Goal: Use online tool/utility: Utilize a website feature to perform a specific function

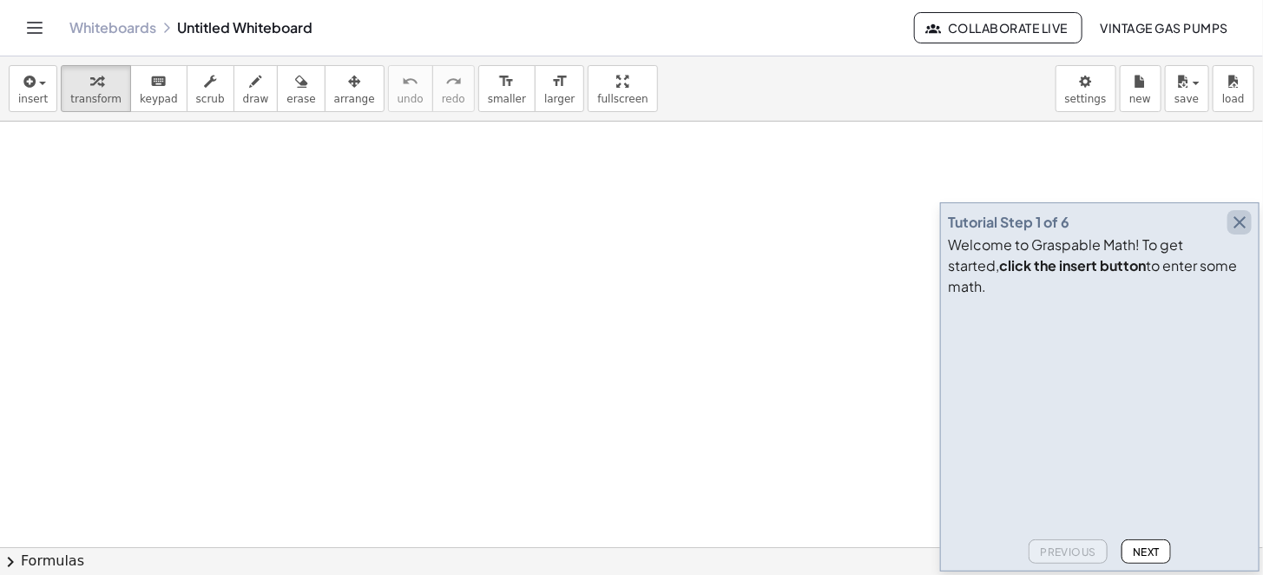
click at [1245, 233] on icon "button" at bounding box center [1239, 222] width 21 height 21
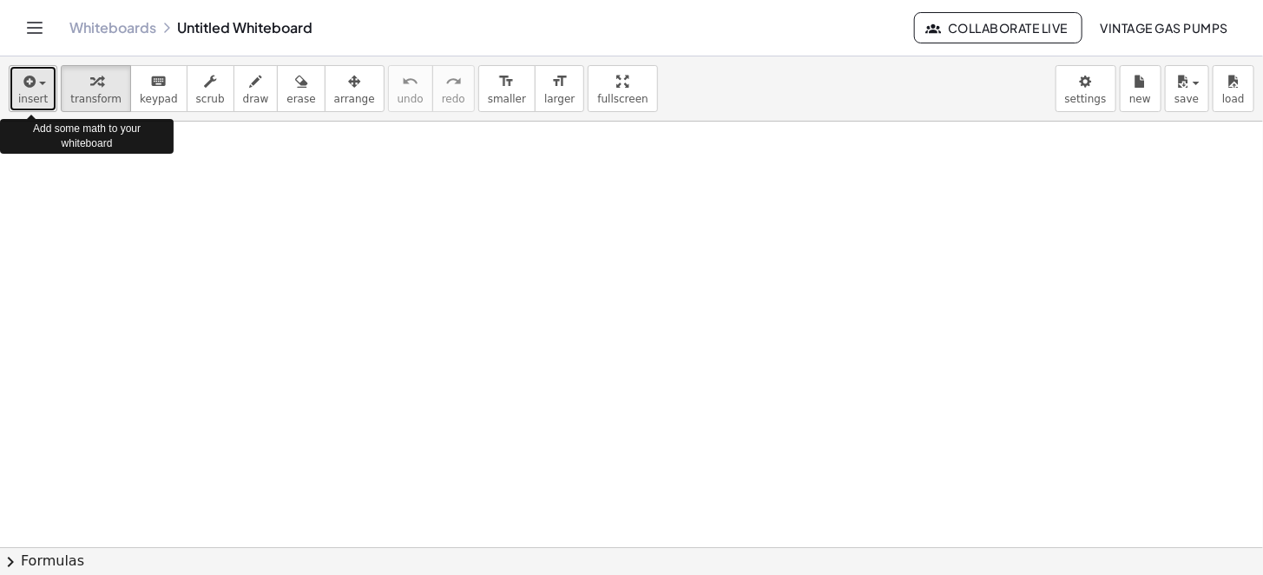
click at [35, 94] on span "insert" at bounding box center [33, 99] width 30 height 12
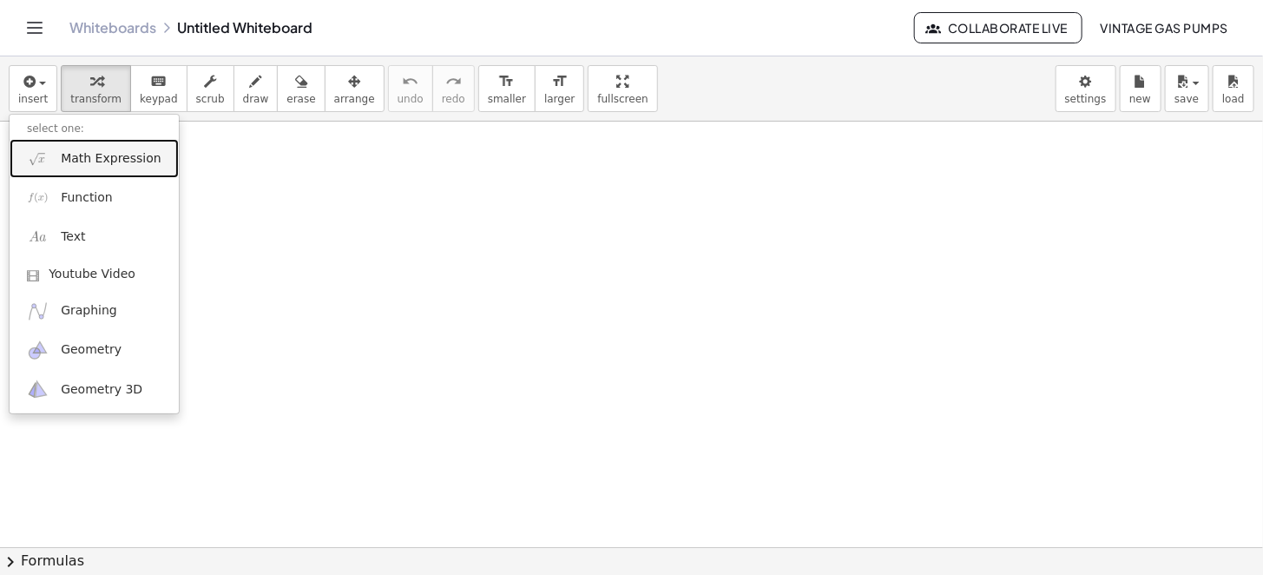
click at [116, 159] on span "Math Expression" at bounding box center [111, 158] width 100 height 17
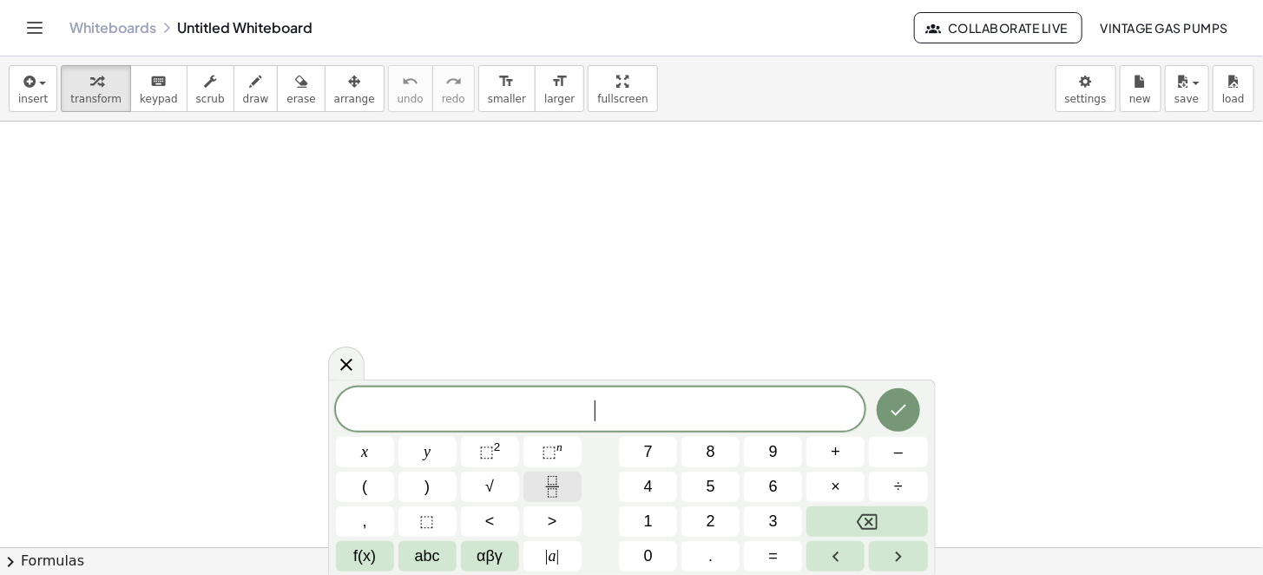
click at [556, 482] on icon "Fraction" at bounding box center [553, 487] width 22 height 22
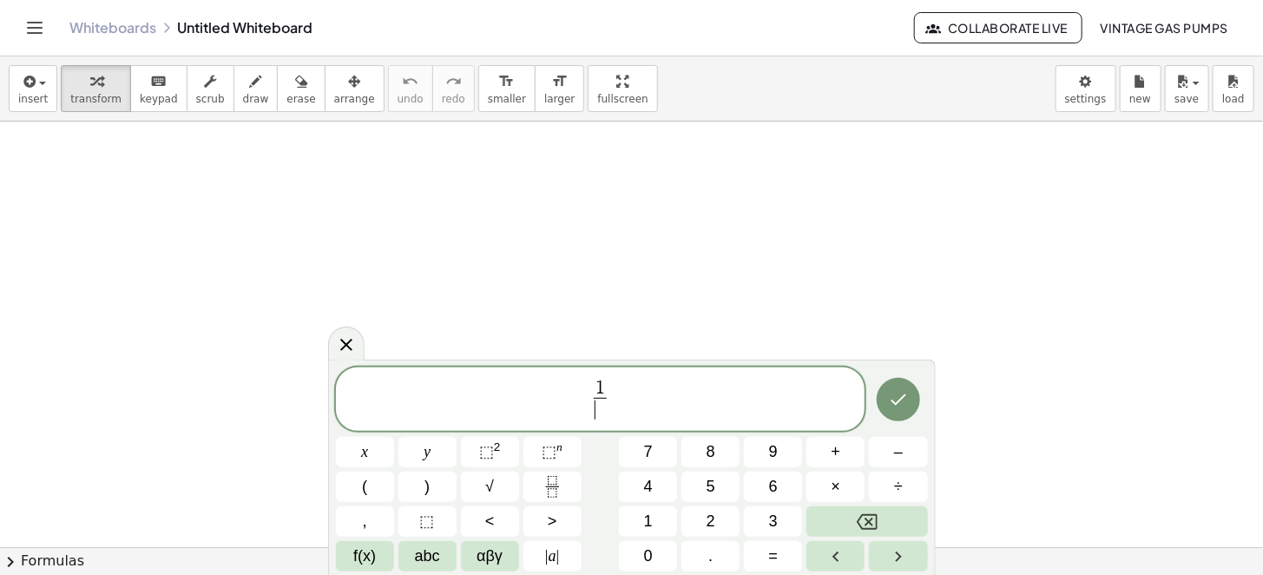
click at [603, 408] on span "​" at bounding box center [600, 409] width 13 height 23
click at [644, 399] on span "1 2 ​ ​" at bounding box center [601, 401] width 530 height 46
click at [836, 479] on span "×" at bounding box center [837, 486] width 10 height 23
click at [547, 490] on icon "Fraction" at bounding box center [553, 487] width 22 height 22
click at [620, 407] on span "​" at bounding box center [616, 409] width 13 height 23
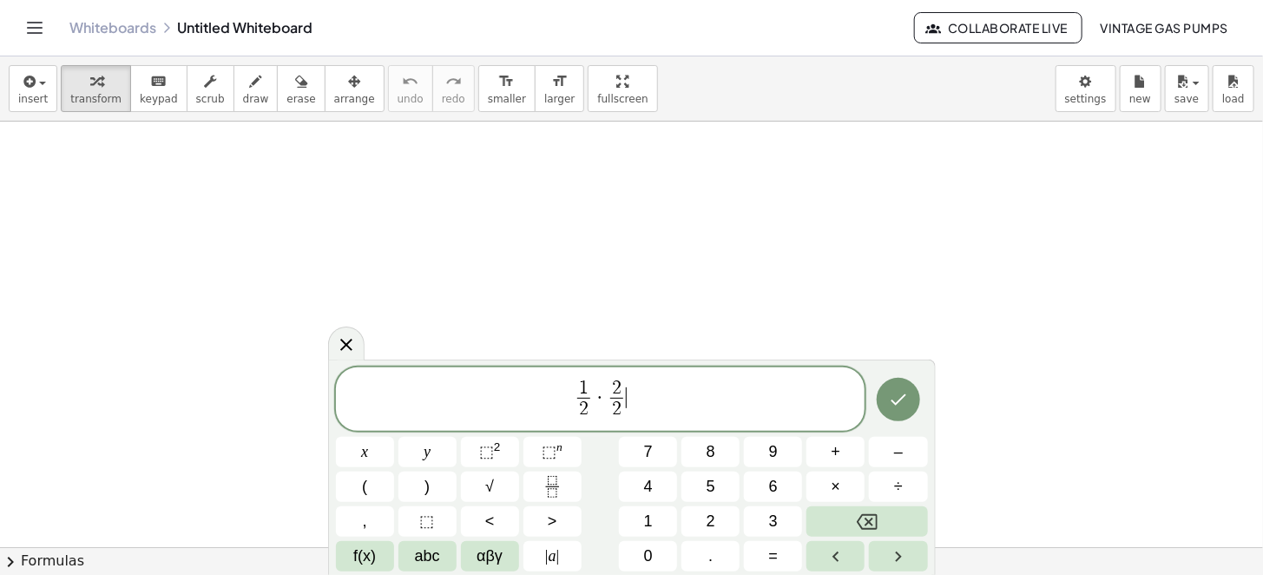
click at [675, 393] on span "1 2 ​ · 2 2 ​ ​" at bounding box center [601, 401] width 530 height 46
click at [905, 399] on icon "Done" at bounding box center [898, 399] width 21 height 21
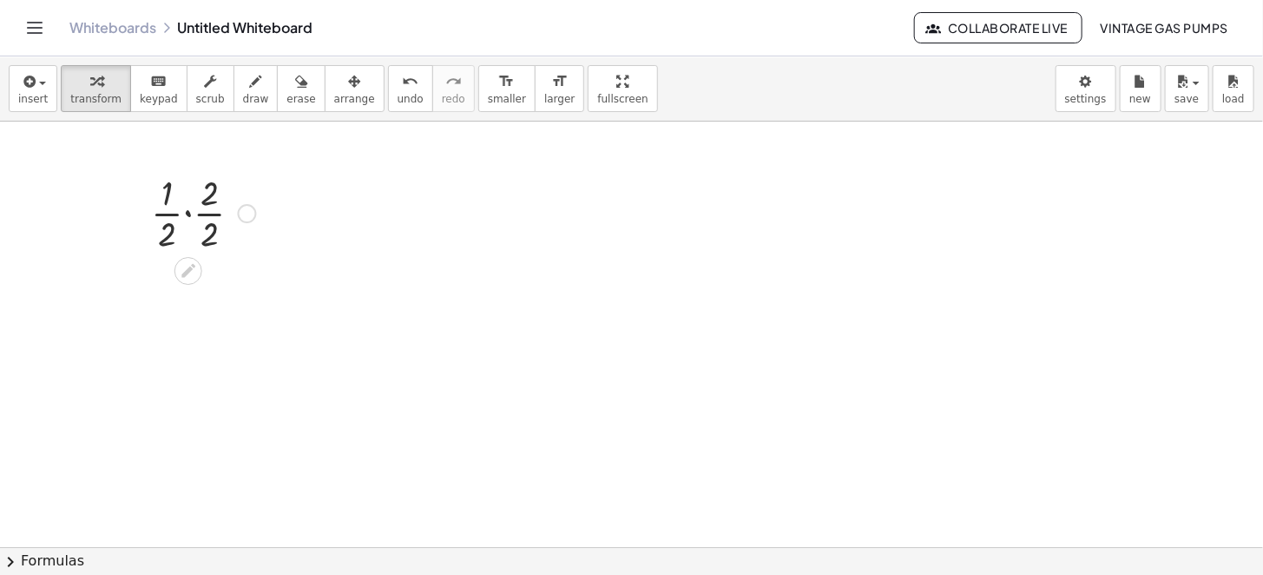
click at [247, 218] on div at bounding box center [247, 213] width 19 height 19
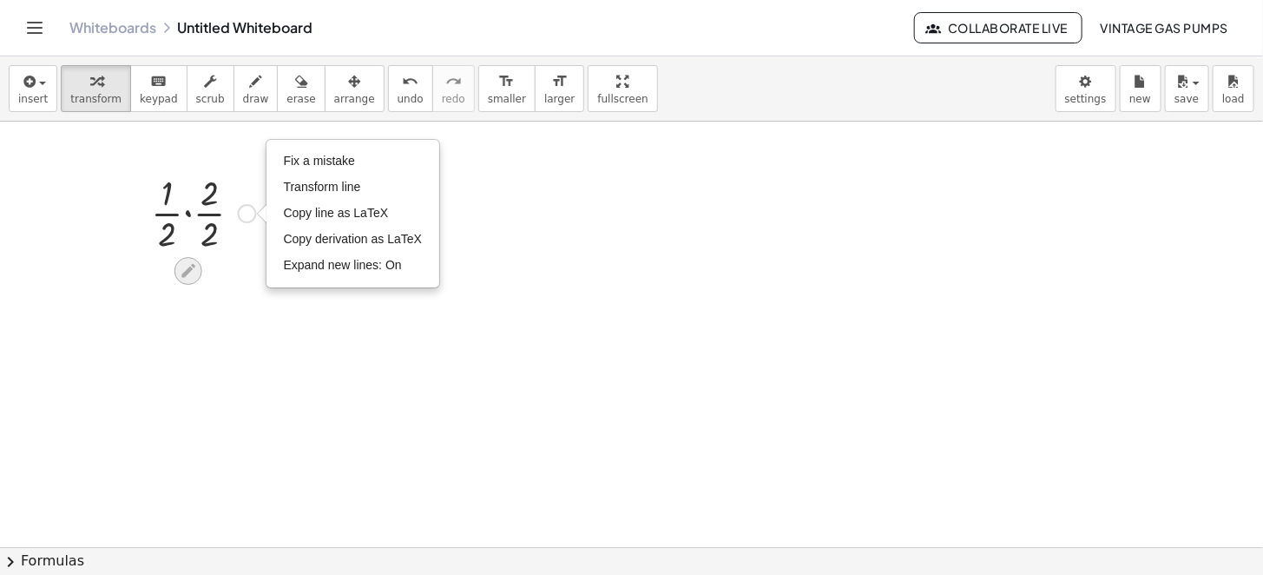
click at [195, 267] on icon at bounding box center [188, 271] width 18 height 18
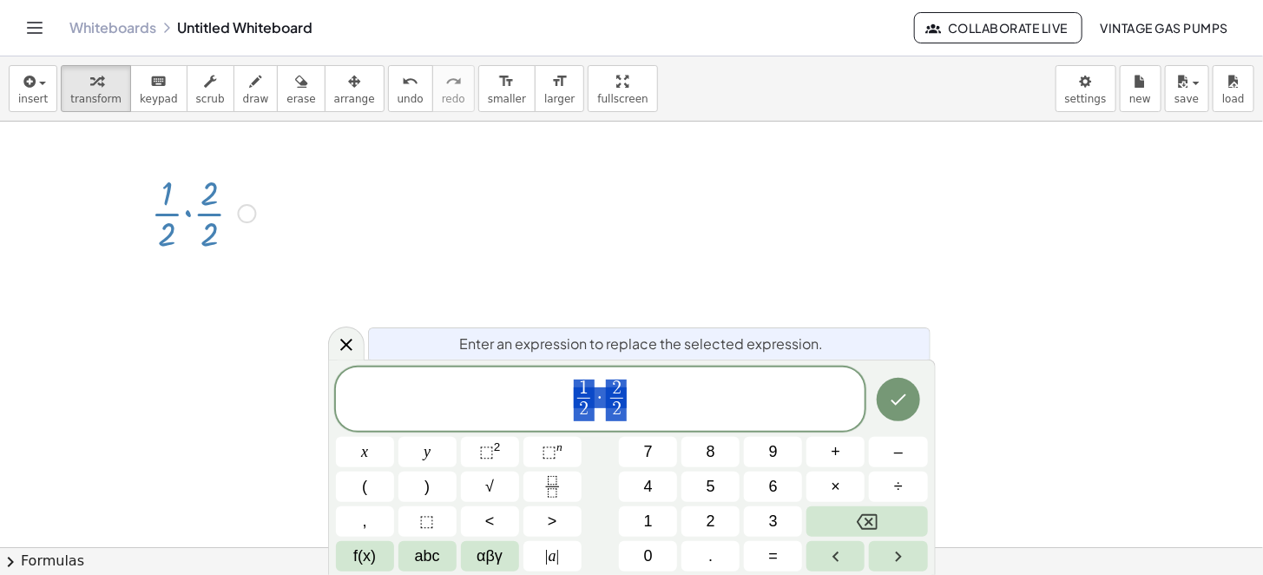
click at [661, 345] on span "Enter an expression to replace the selected expression." at bounding box center [642, 343] width 364 height 21
click at [478, 345] on span "Enter an expression to replace the selected expression." at bounding box center [642, 343] width 364 height 21
click at [896, 406] on icon "Done" at bounding box center [898, 399] width 21 height 21
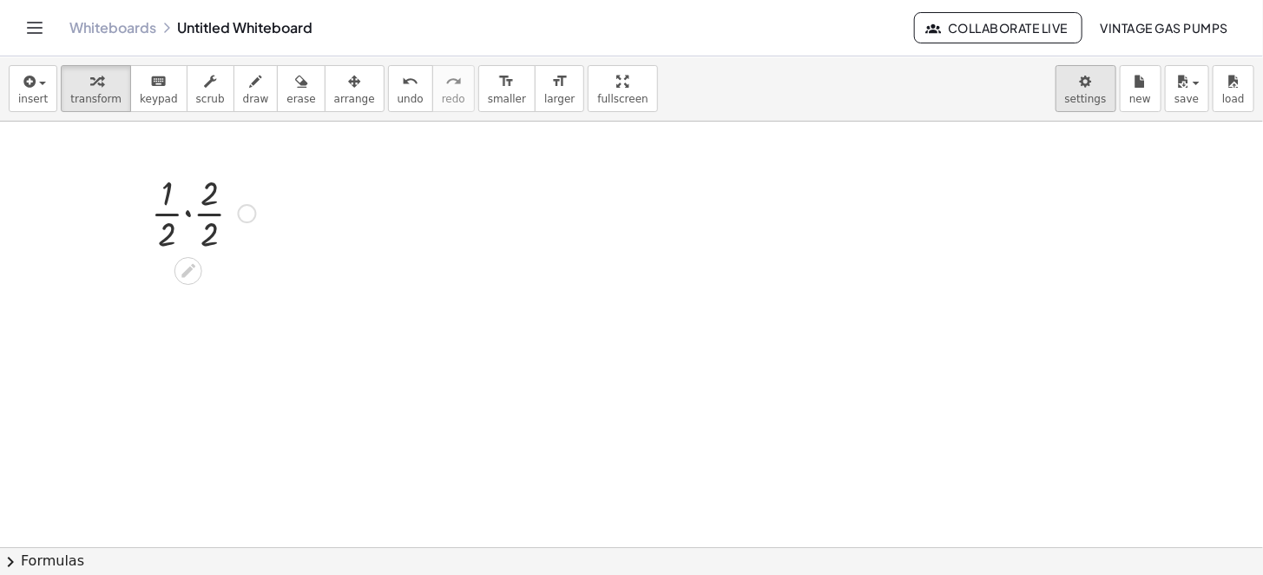
click at [1090, 84] on body "Graspable Math Activities Whiteboards Classes Account v1.31.2 | Privacy policy …" at bounding box center [631, 287] width 1263 height 575
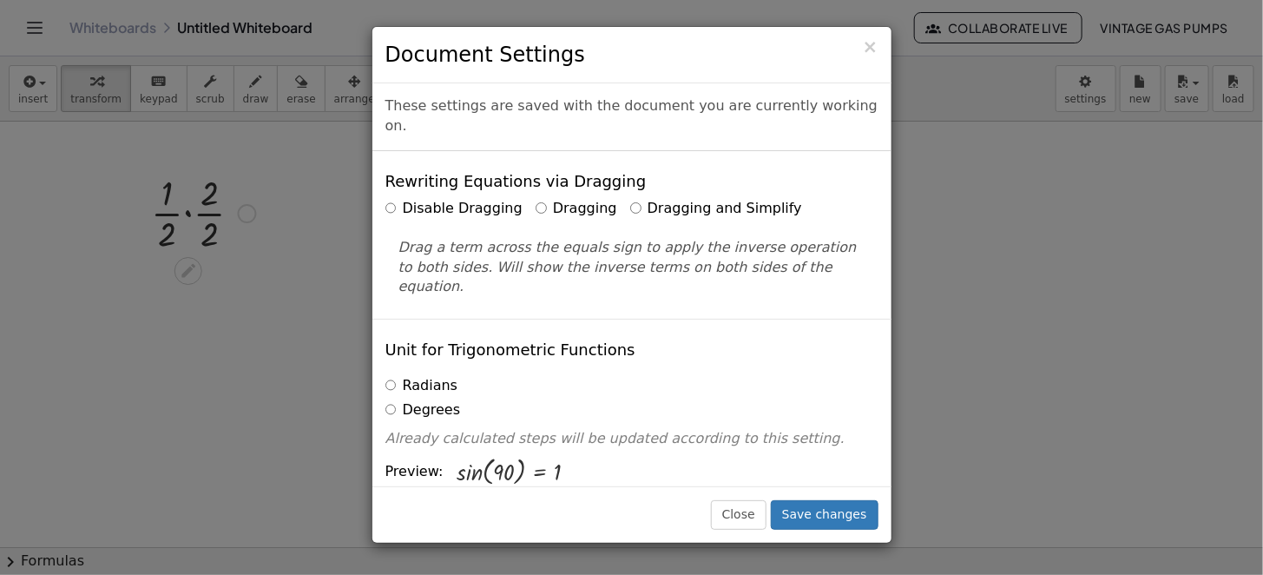
drag, startPoint x: 985, startPoint y: 332, endPoint x: 906, endPoint y: 280, distance: 95.4
click at [985, 330] on div "× Document Settings These settings are saved with the document you are currentl…" at bounding box center [631, 287] width 1263 height 575
